Goal: Task Accomplishment & Management: Manage account settings

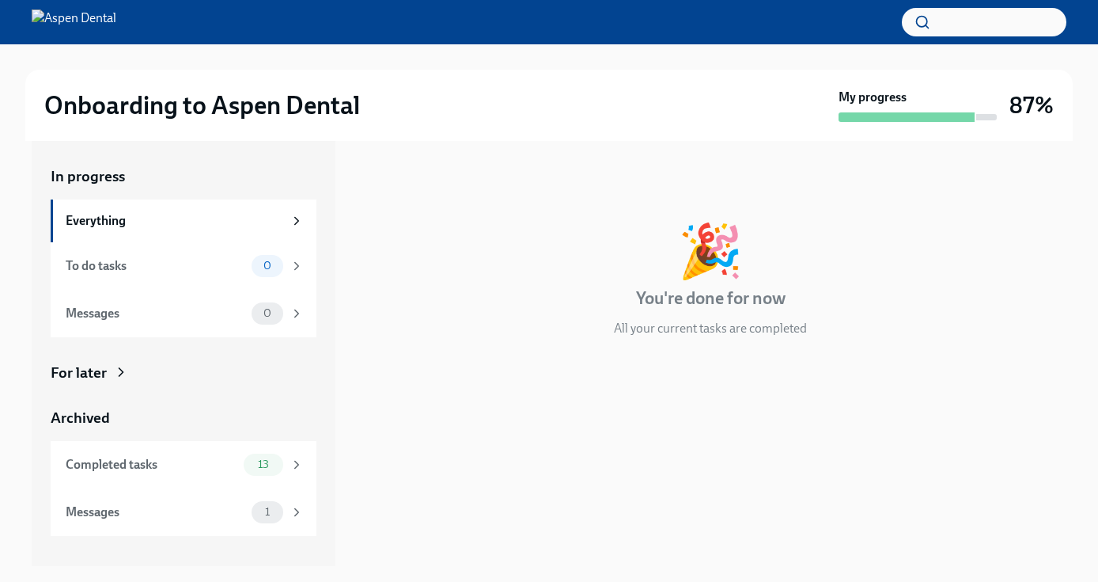
click at [355, 200] on div "In progress 🎉 You're done for now All your current tasks are completed" at bounding box center [710, 264] width 712 height 196
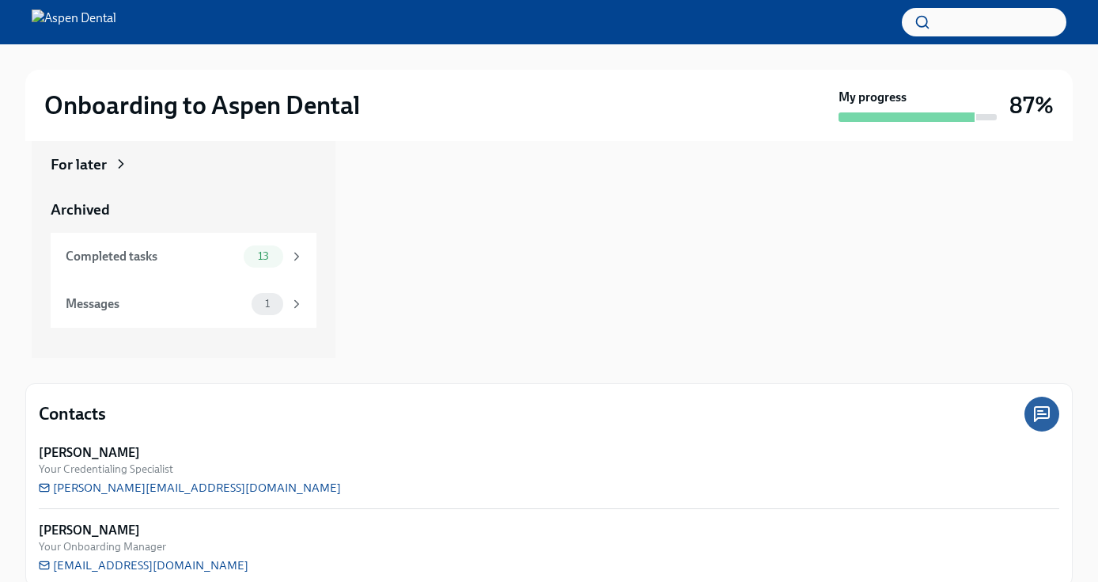
scroll to position [212, 0]
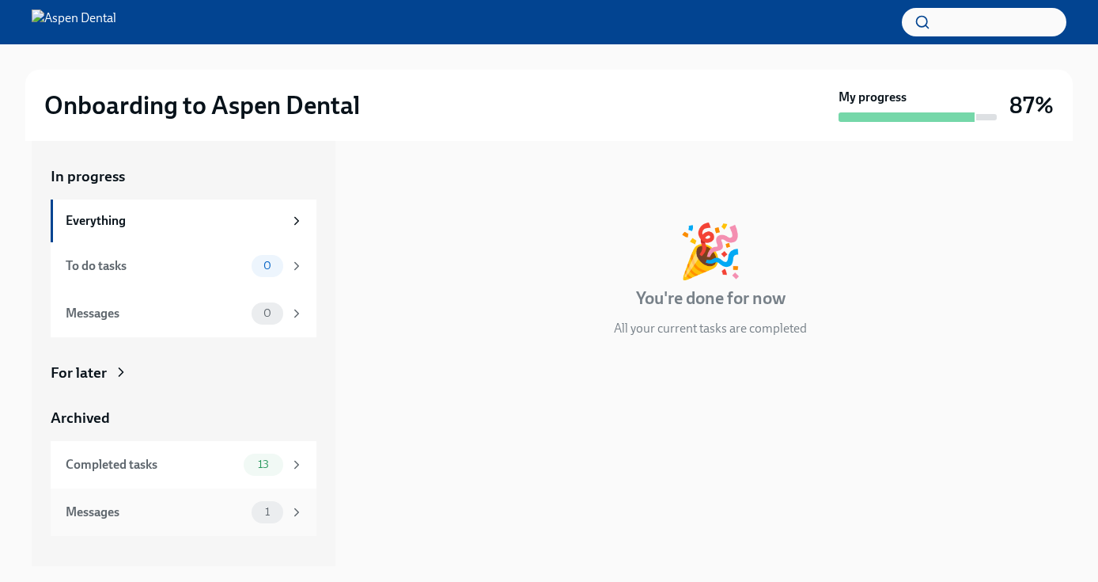
click at [241, 508] on div "Messages" at bounding box center [156, 511] width 180 height 17
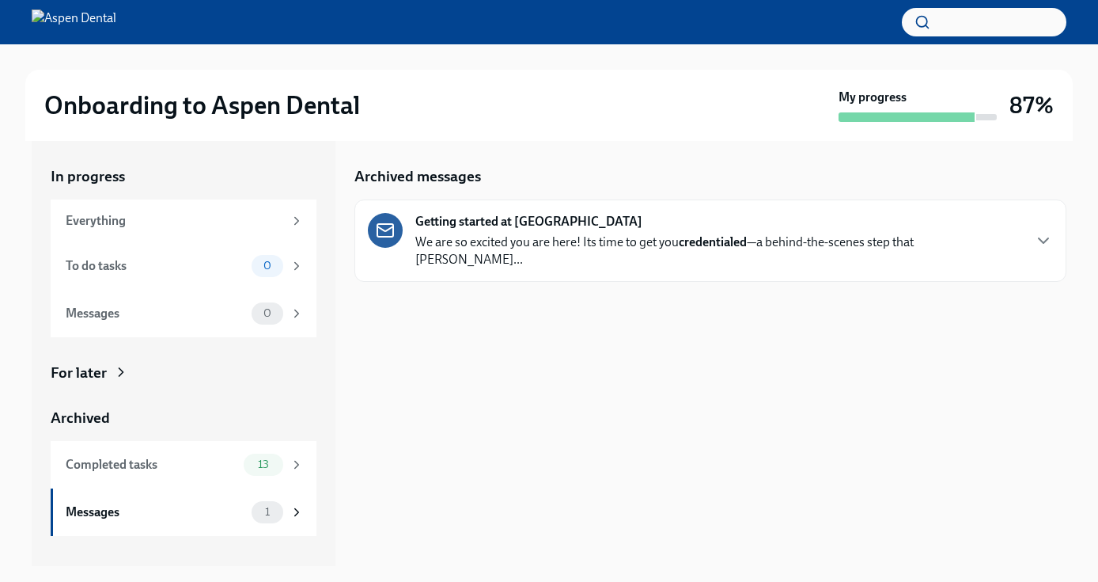
click at [463, 228] on strong "Getting started at [GEOGRAPHIC_DATA]" at bounding box center [528, 221] width 227 height 17
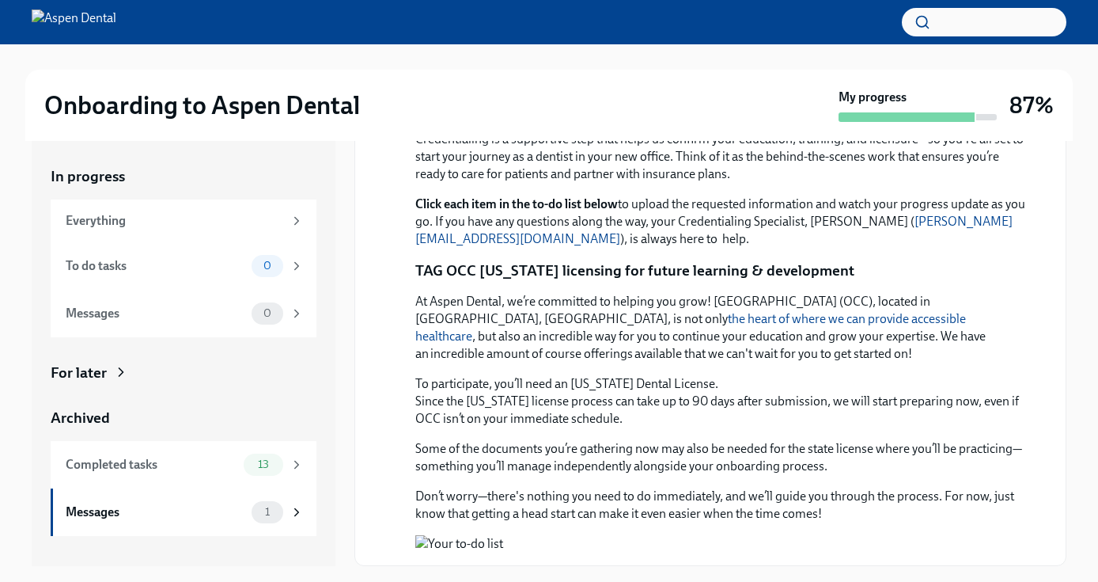
scroll to position [994, 0]
click at [161, 197] on div "In progress Everything To do tasks 0 Messages 0" at bounding box center [184, 251] width 266 height 171
click at [164, 212] on div "Everything" at bounding box center [175, 220] width 218 height 17
